Goal: Navigation & Orientation: Find specific page/section

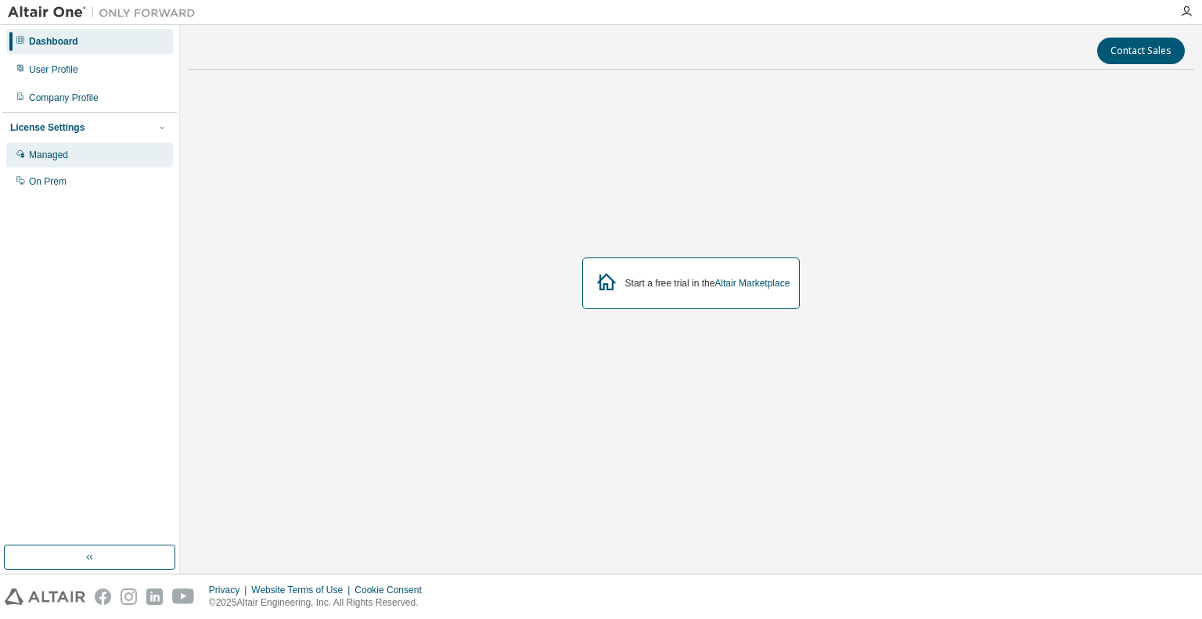
click at [70, 154] on div "Managed" at bounding box center [89, 154] width 167 height 25
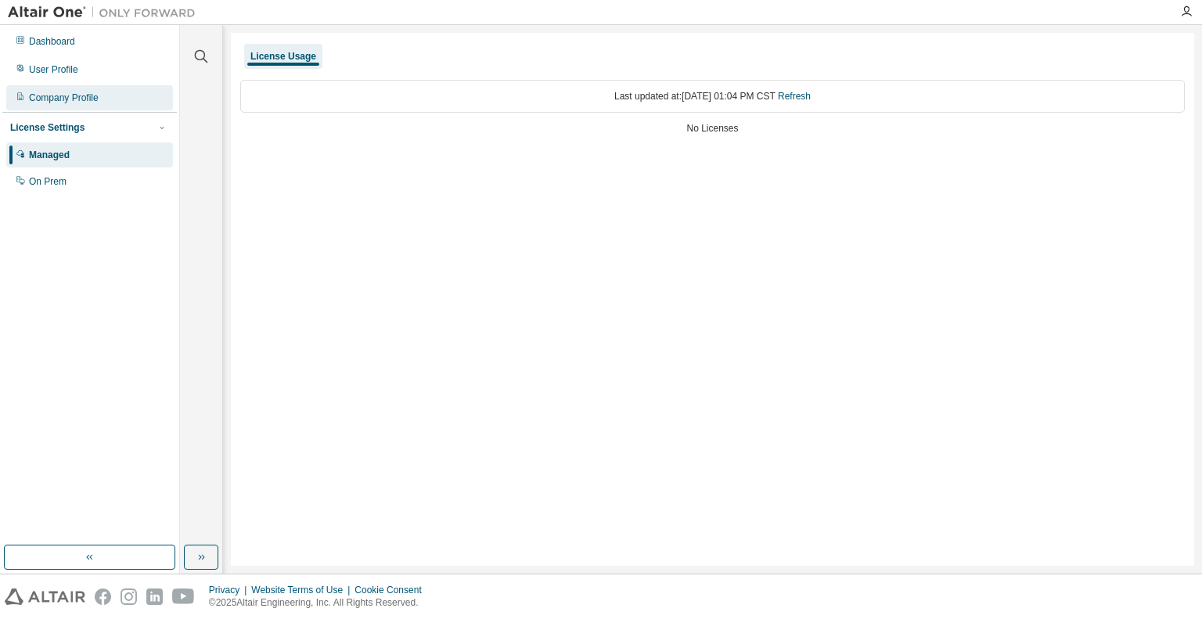
click at [69, 99] on div "Company Profile" at bounding box center [64, 98] width 70 height 13
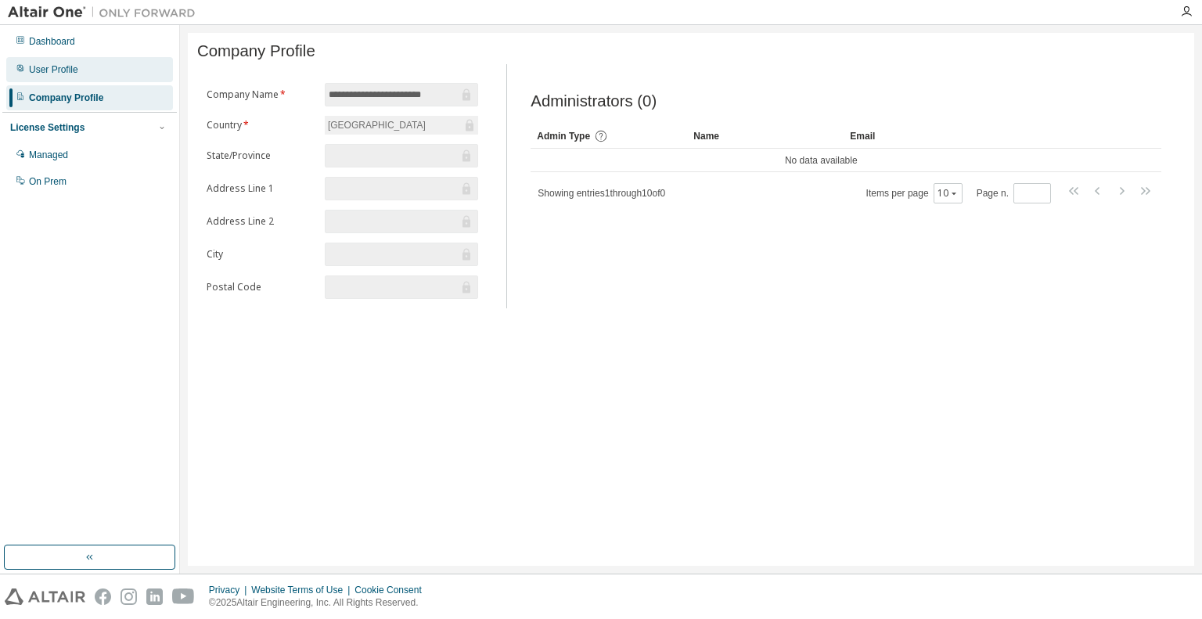
click at [69, 72] on div "User Profile" at bounding box center [53, 69] width 49 height 13
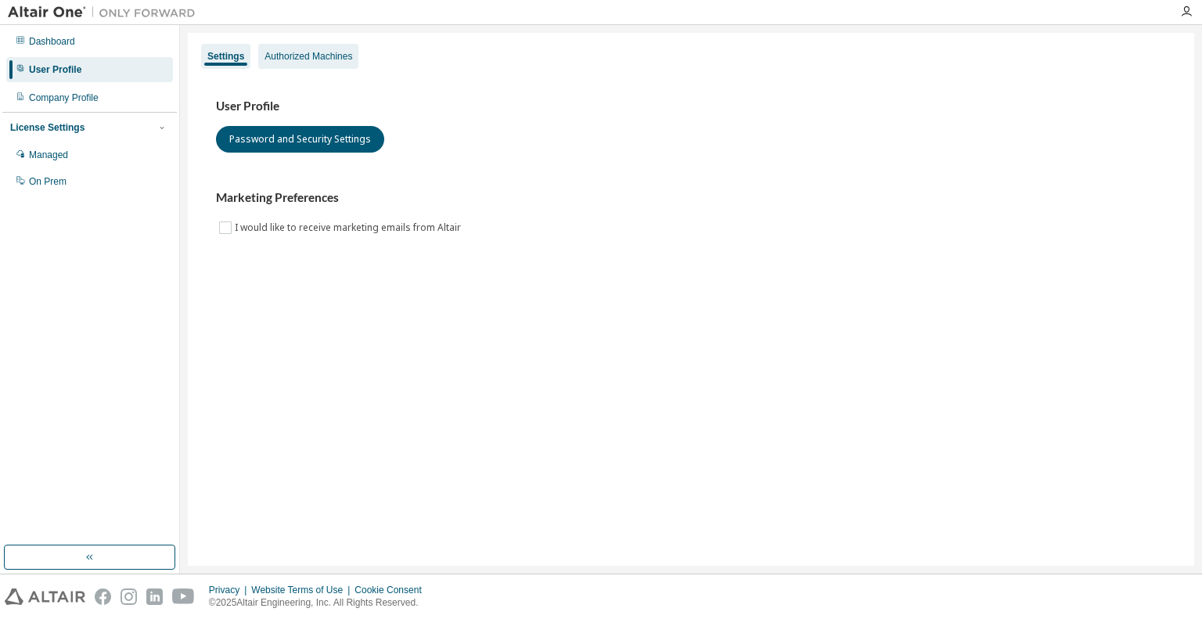
click at [293, 58] on div "Authorized Machines" at bounding box center [308, 56] width 88 height 13
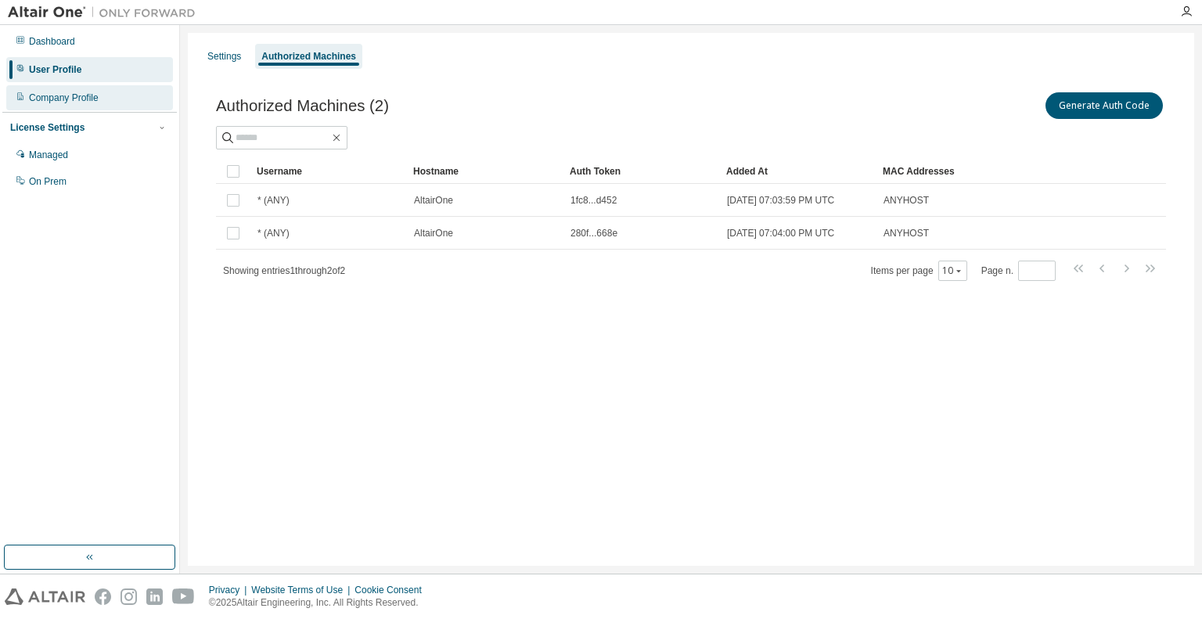
click at [69, 99] on div "Company Profile" at bounding box center [64, 98] width 70 height 13
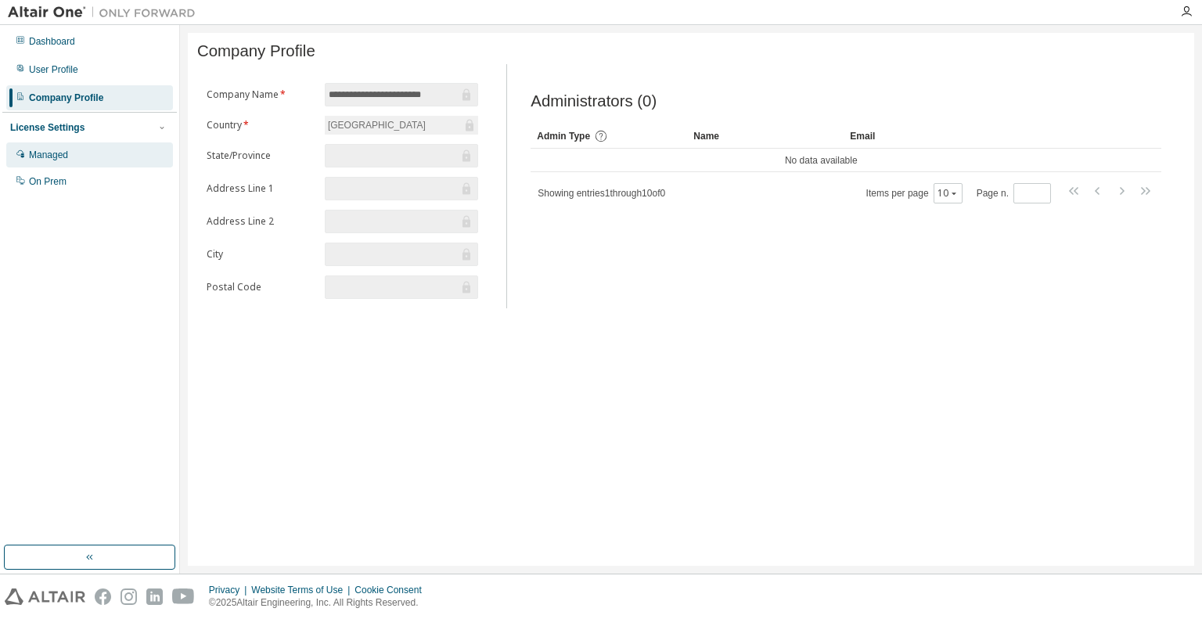
click at [69, 162] on div "Managed" at bounding box center [89, 154] width 167 height 25
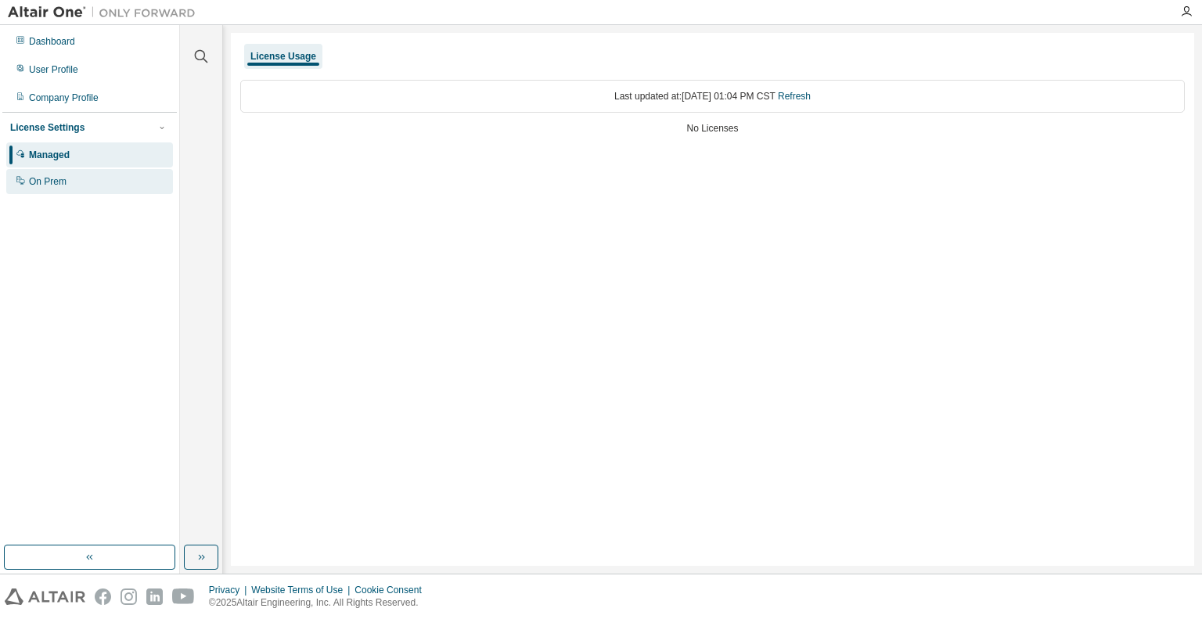
click at [78, 190] on div "On Prem" at bounding box center [89, 181] width 167 height 25
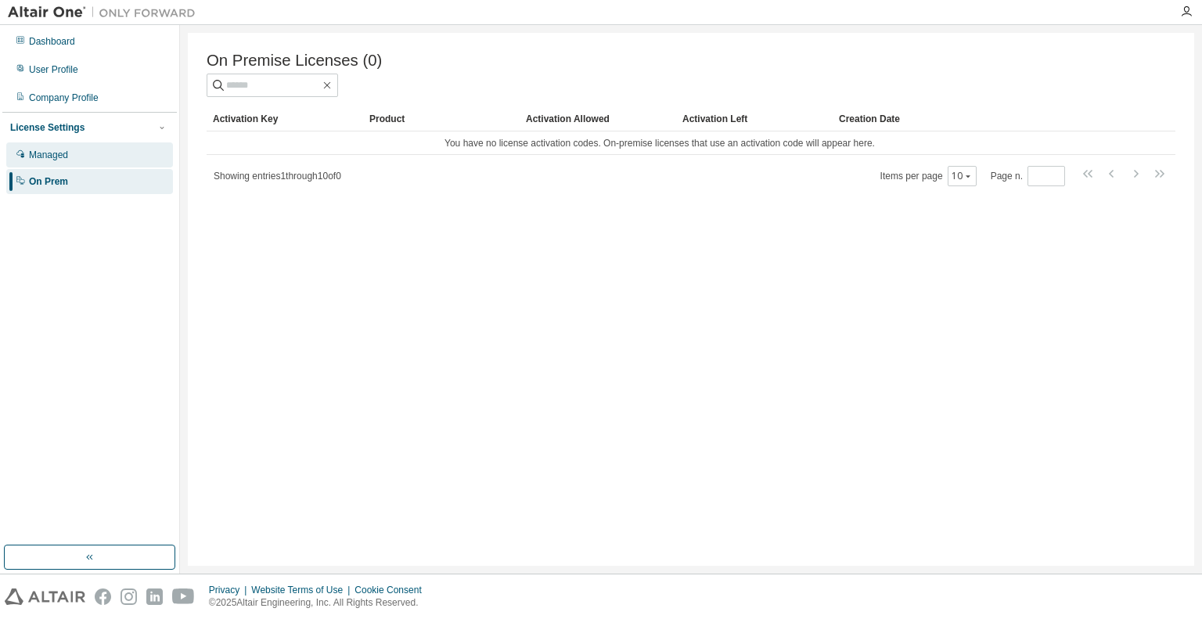
click at [72, 156] on div "Managed" at bounding box center [89, 154] width 167 height 25
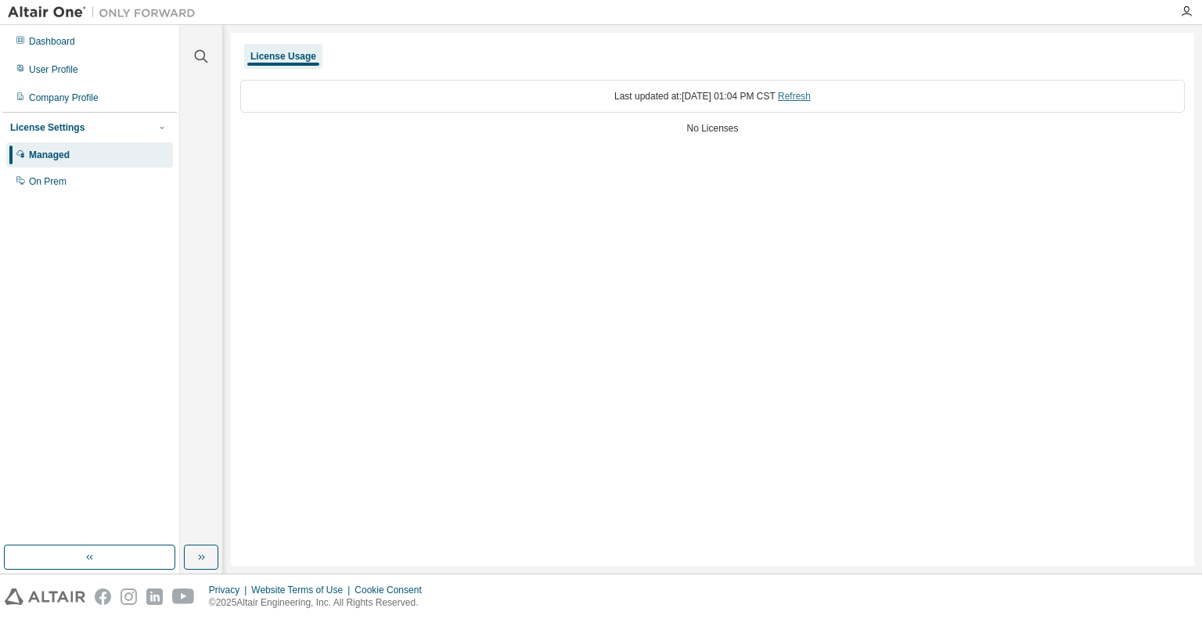
click at [811, 95] on link "Refresh" at bounding box center [794, 96] width 33 height 11
click at [88, 72] on div "User Profile" at bounding box center [89, 69] width 167 height 25
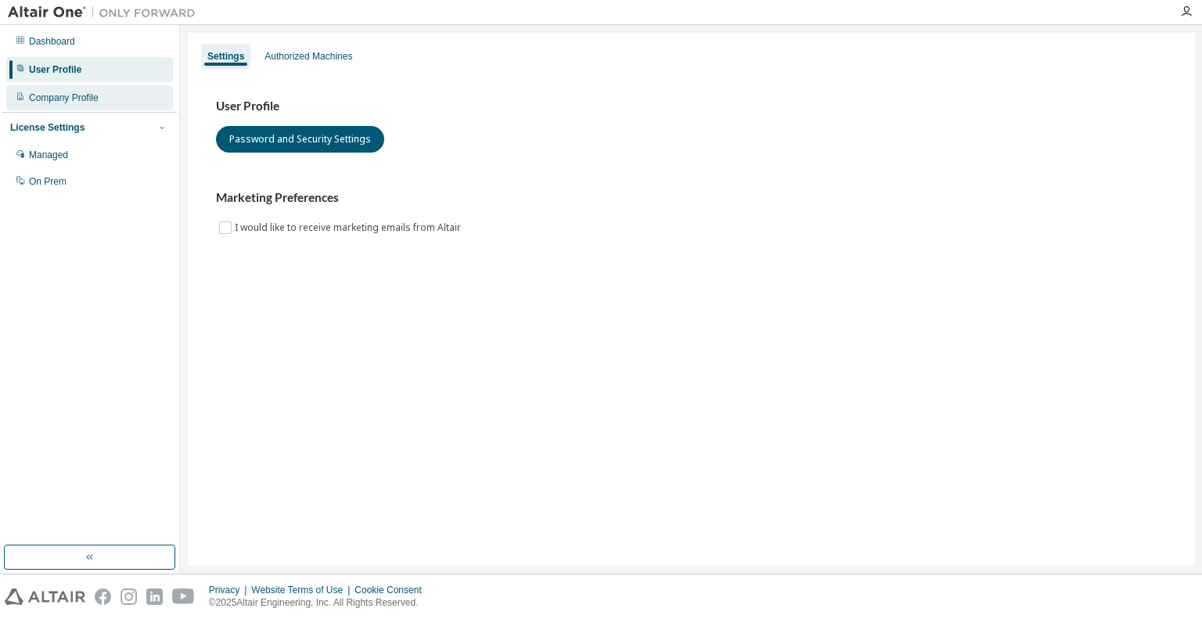
click at [33, 96] on div "Company Profile" at bounding box center [64, 98] width 70 height 13
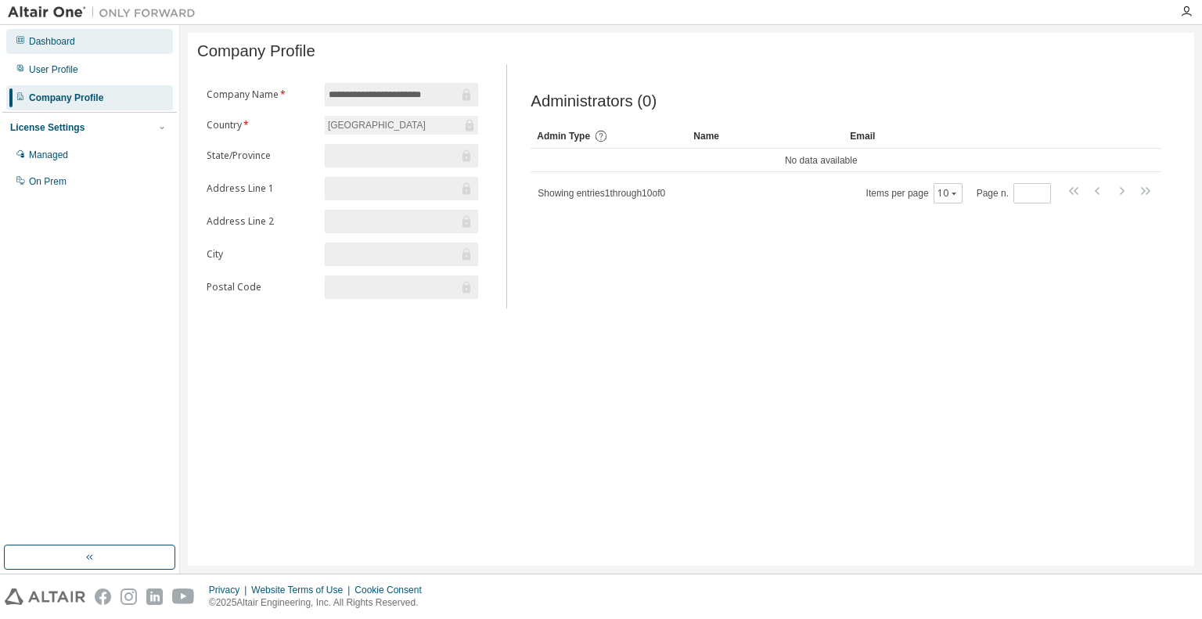
click at [33, 41] on div "Dashboard" at bounding box center [52, 41] width 46 height 13
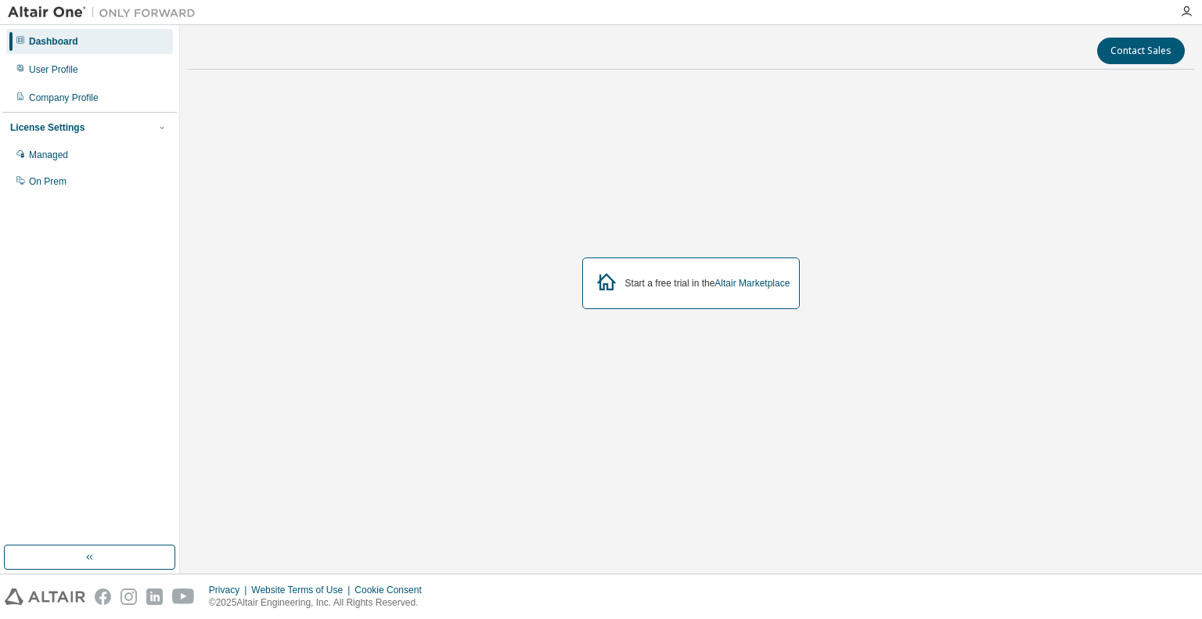
click at [41, 18] on img at bounding box center [106, 13] width 196 height 16
click at [41, 15] on img at bounding box center [106, 13] width 196 height 16
click at [148, 20] on img at bounding box center [106, 13] width 196 height 16
click at [149, 17] on img at bounding box center [106, 13] width 196 height 16
click at [1193, 15] on div at bounding box center [1186, 11] width 31 height 13
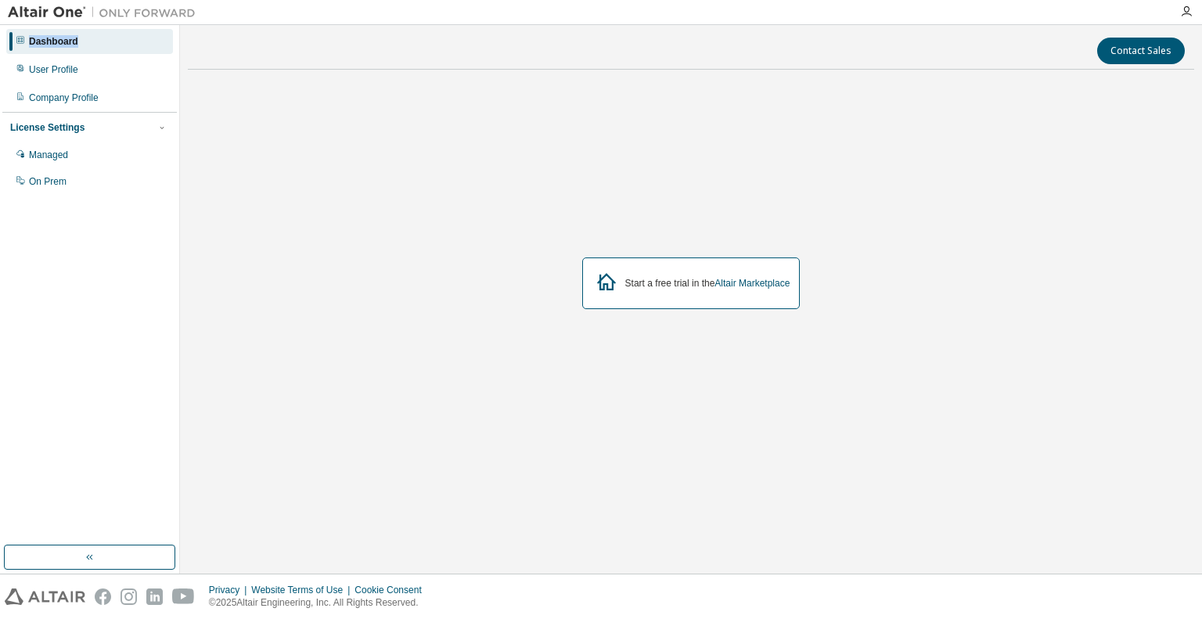
click at [1193, 15] on div at bounding box center [1186, 11] width 31 height 13
click at [1191, 13] on icon "button" at bounding box center [1186, 11] width 13 height 13
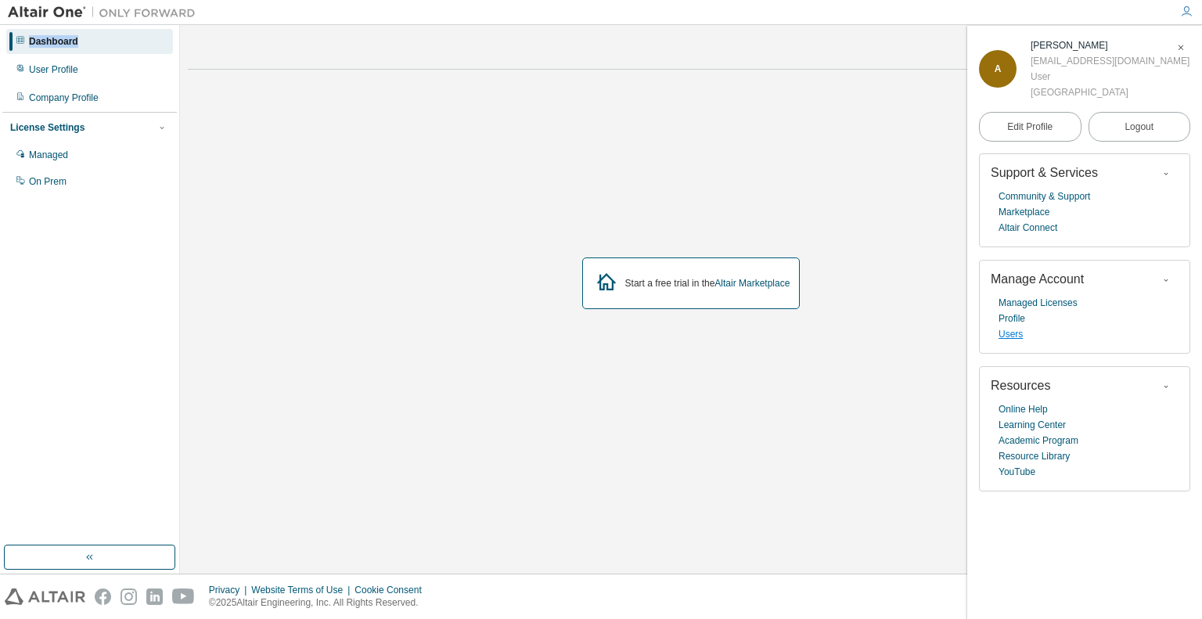
click at [1014, 336] on link "Users" at bounding box center [1010, 334] width 24 height 16
click at [1017, 321] on link "Profile" at bounding box center [1011, 319] width 27 height 16
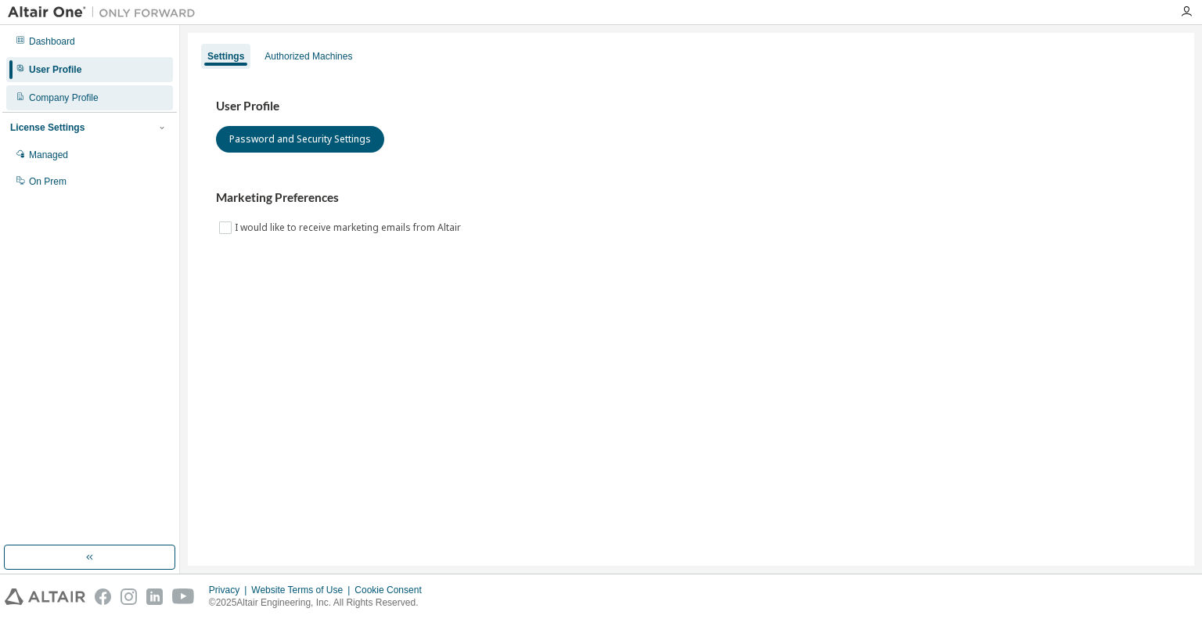
click at [87, 93] on div "Company Profile" at bounding box center [64, 98] width 70 height 13
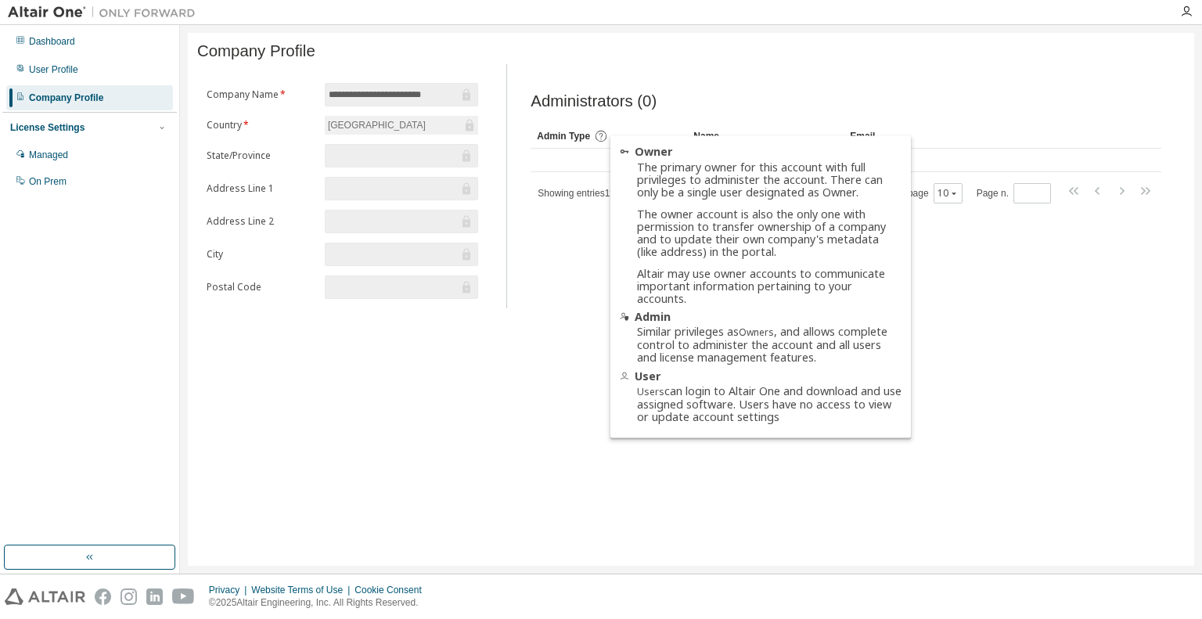
click at [605, 142] on icon at bounding box center [601, 136] width 14 height 14
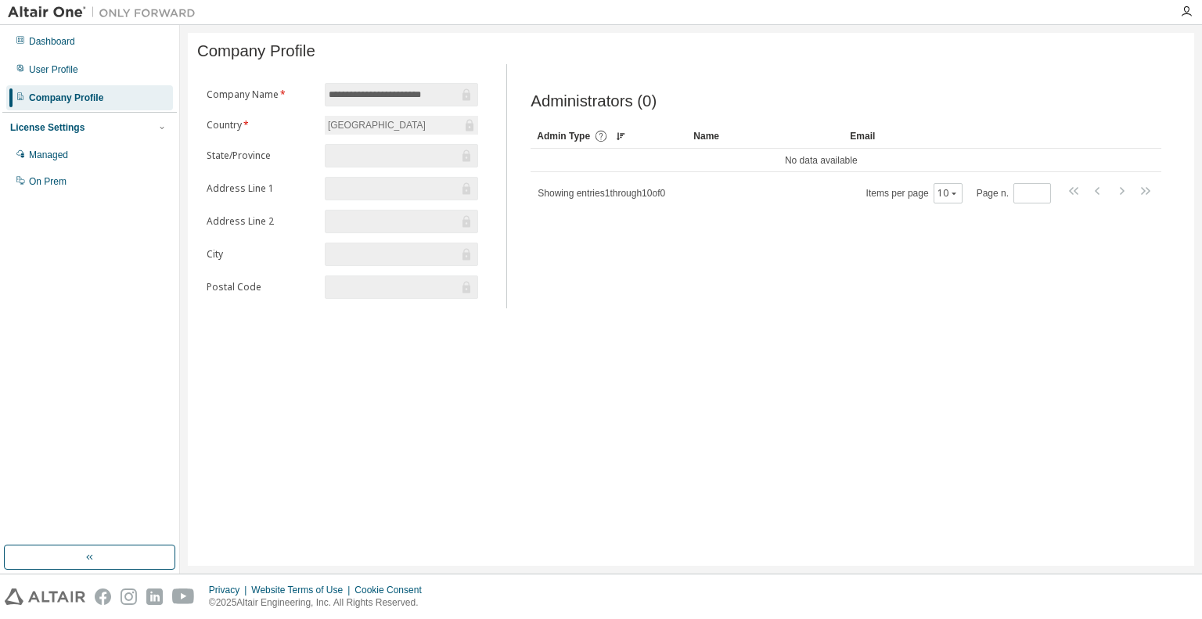
click at [605, 142] on icon at bounding box center [601, 136] width 14 height 14
click at [106, 164] on div "Managed" at bounding box center [89, 154] width 167 height 25
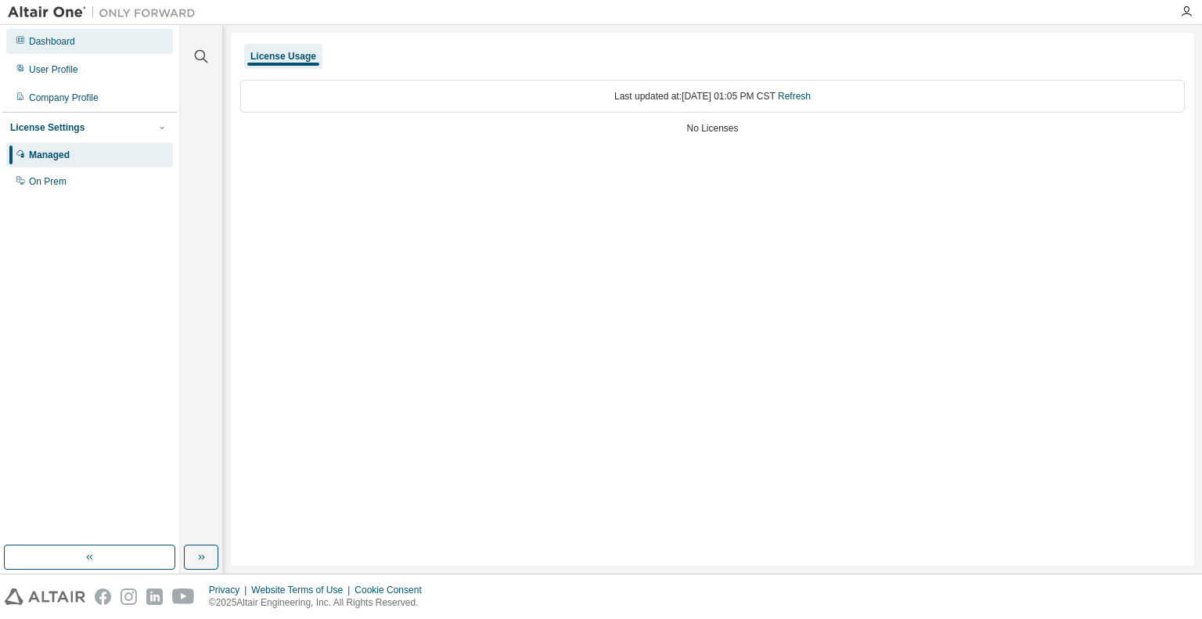
click at [101, 37] on div "Dashboard" at bounding box center [89, 41] width 167 height 25
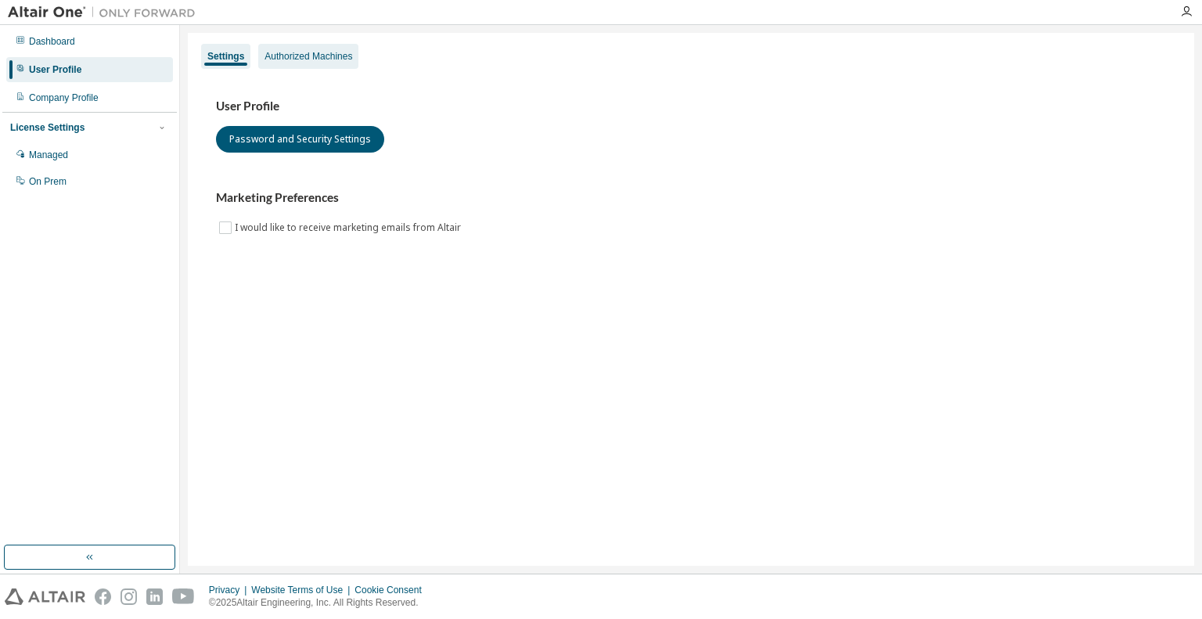
click at [326, 63] on div "Authorized Machines" at bounding box center [308, 56] width 100 height 25
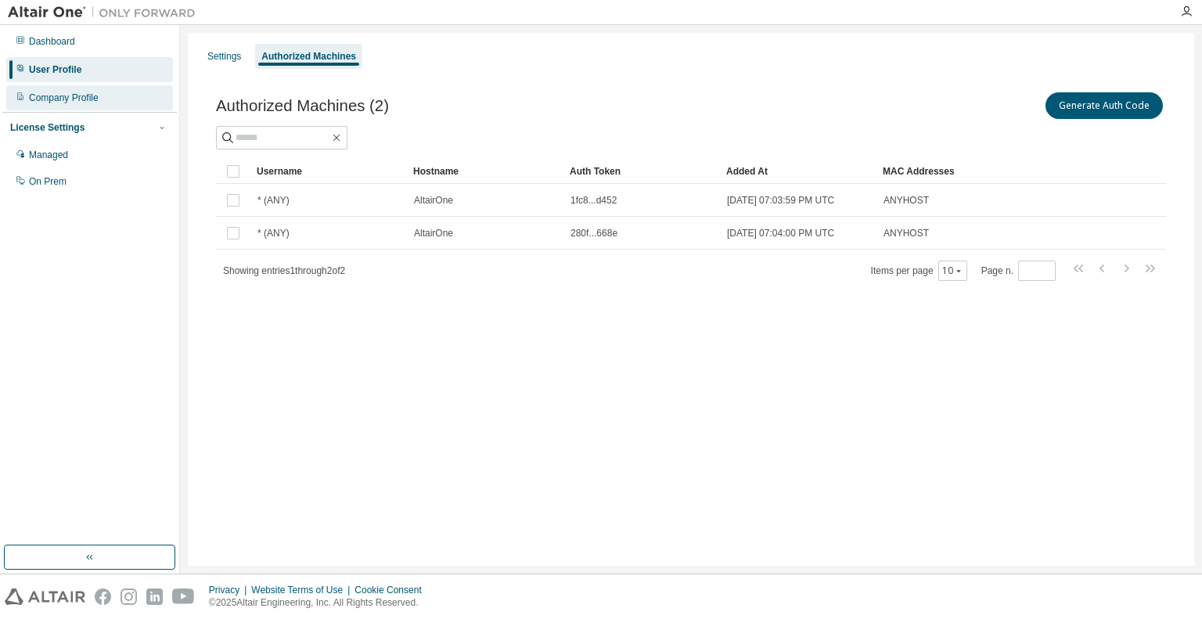
click at [74, 99] on div "Company Profile" at bounding box center [64, 98] width 70 height 13
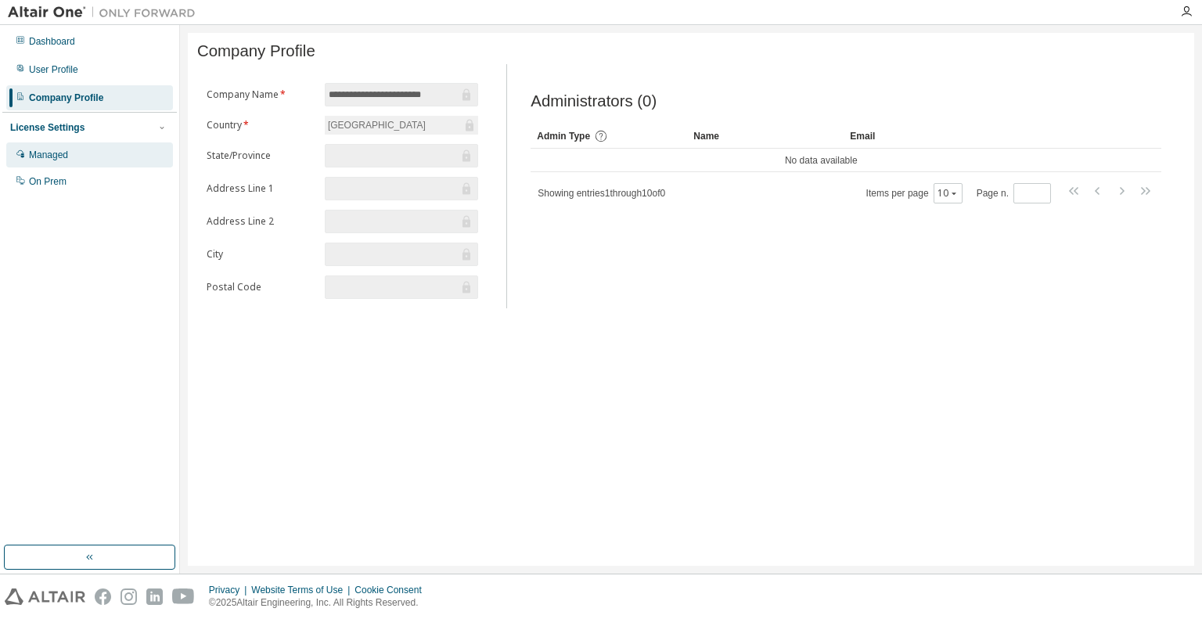
click at [93, 156] on div "Managed" at bounding box center [89, 154] width 167 height 25
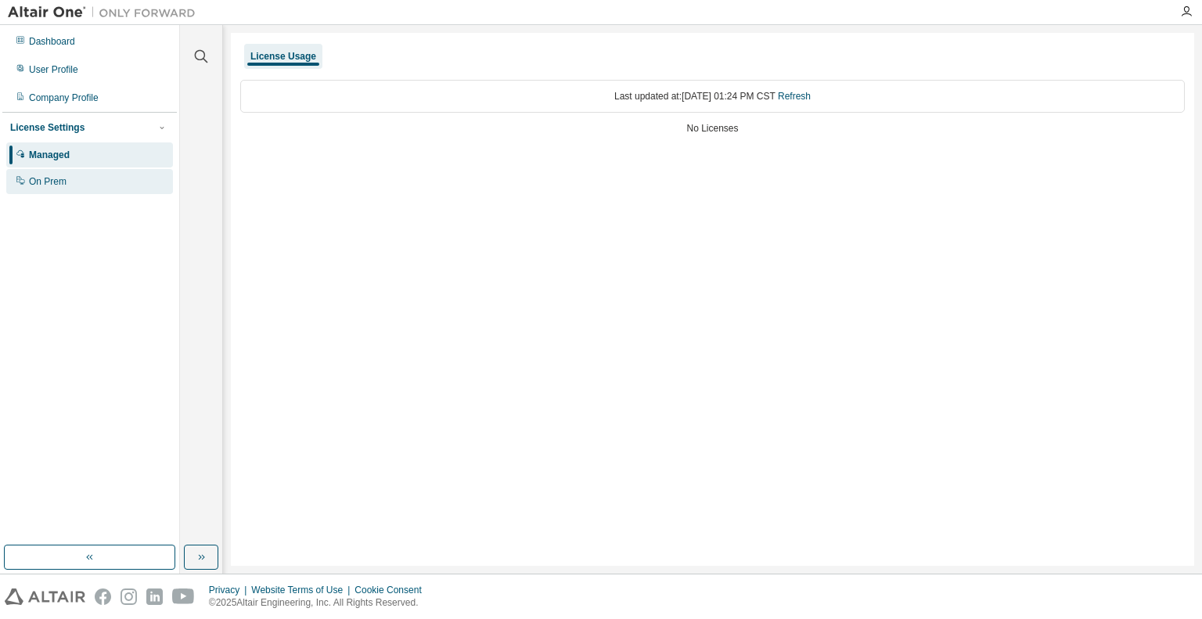
click at [101, 185] on div "On Prem" at bounding box center [89, 181] width 167 height 25
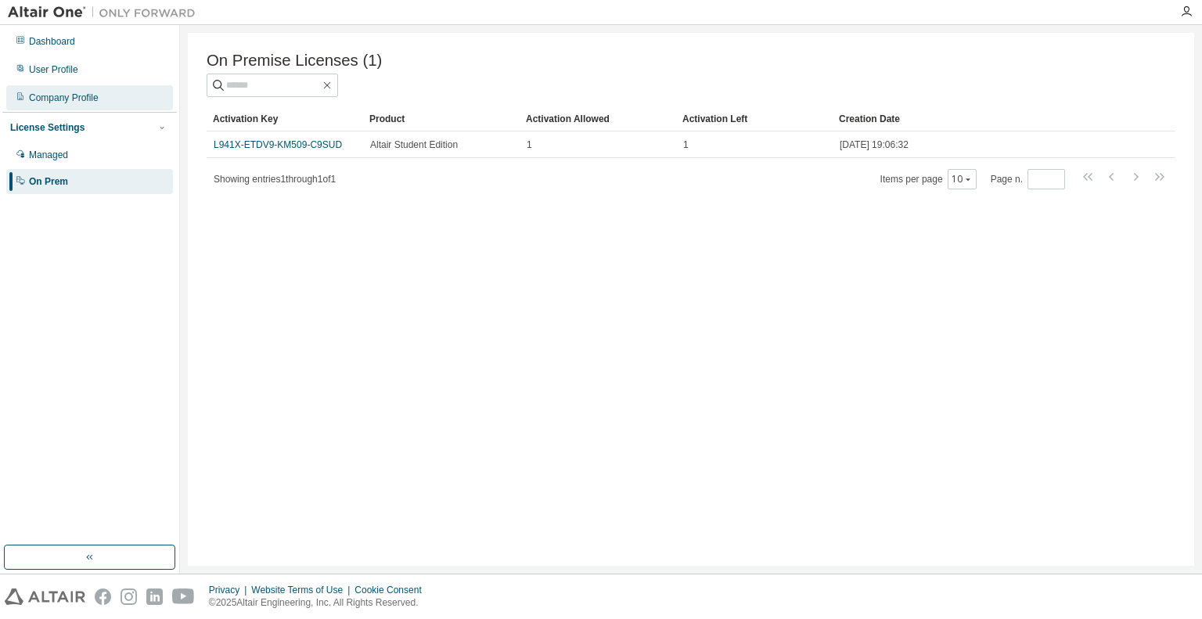
click at [72, 93] on div "Company Profile" at bounding box center [64, 98] width 70 height 13
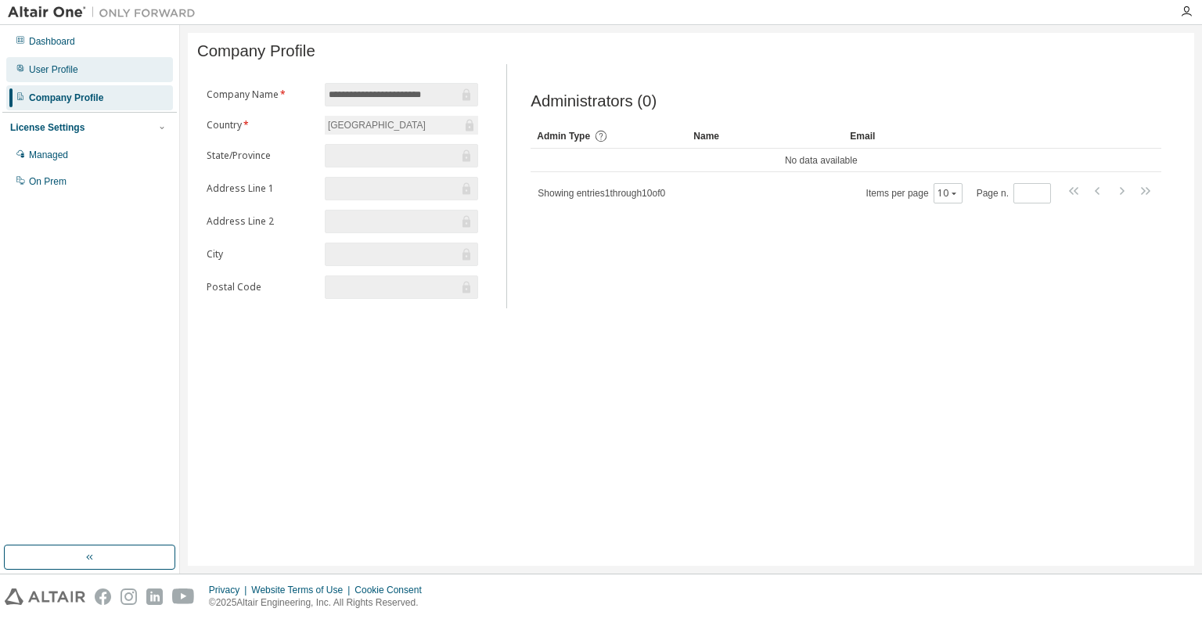
click at [73, 68] on div "User Profile" at bounding box center [53, 69] width 49 height 13
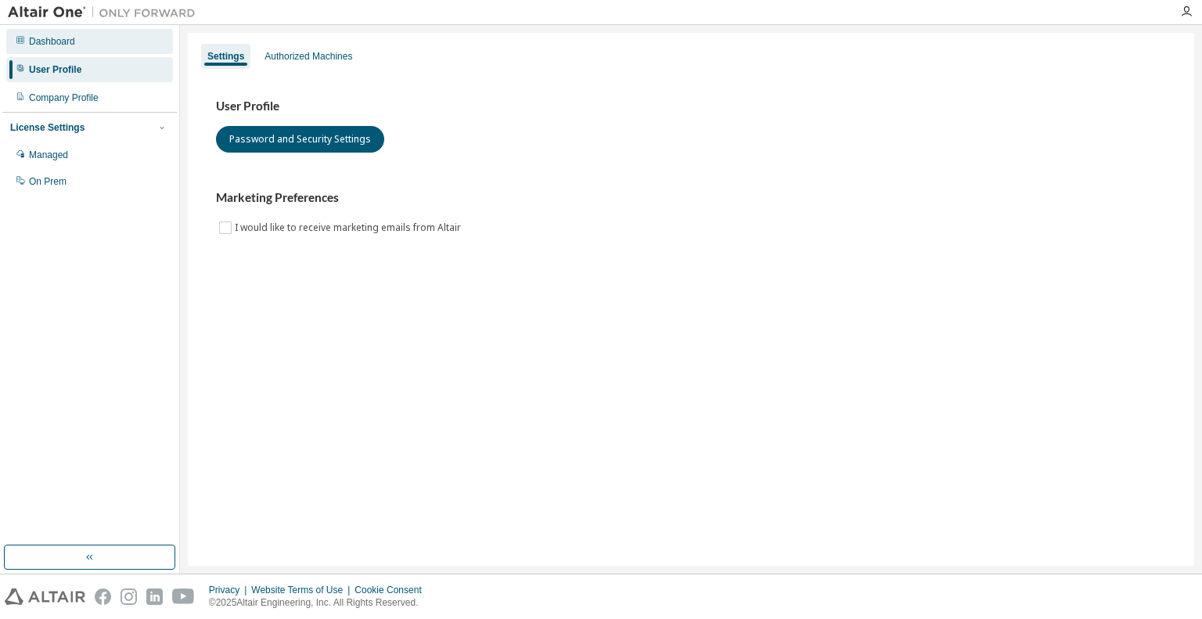
click at [76, 48] on div "Dashboard" at bounding box center [89, 41] width 167 height 25
